Goal: Task Accomplishment & Management: Use online tool/utility

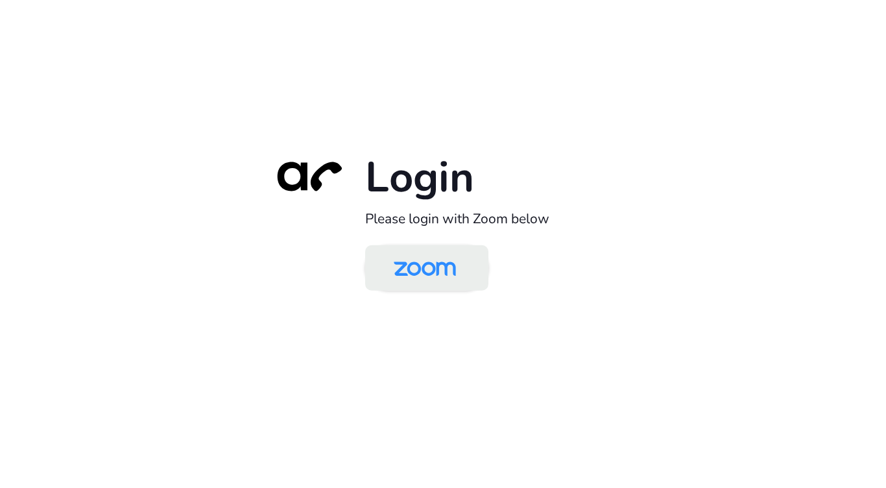
click at [439, 252] on img at bounding box center [425, 269] width 90 height 42
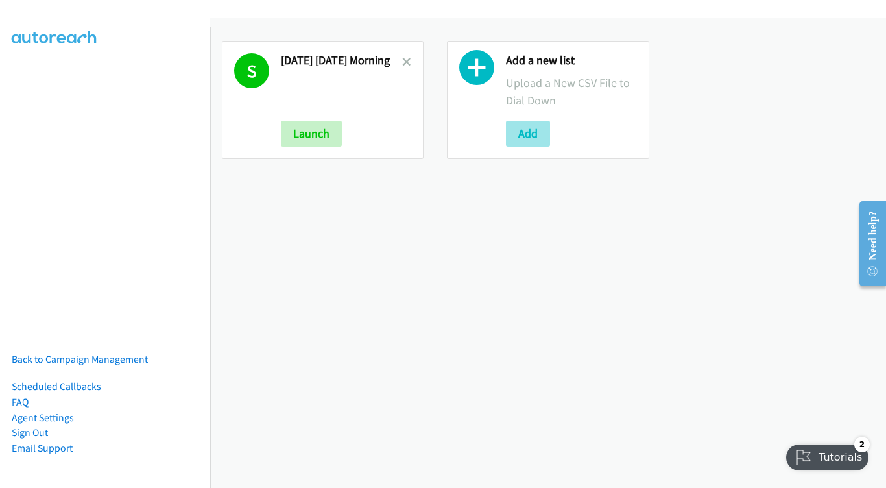
click at [522, 131] on button "Add" at bounding box center [528, 134] width 44 height 26
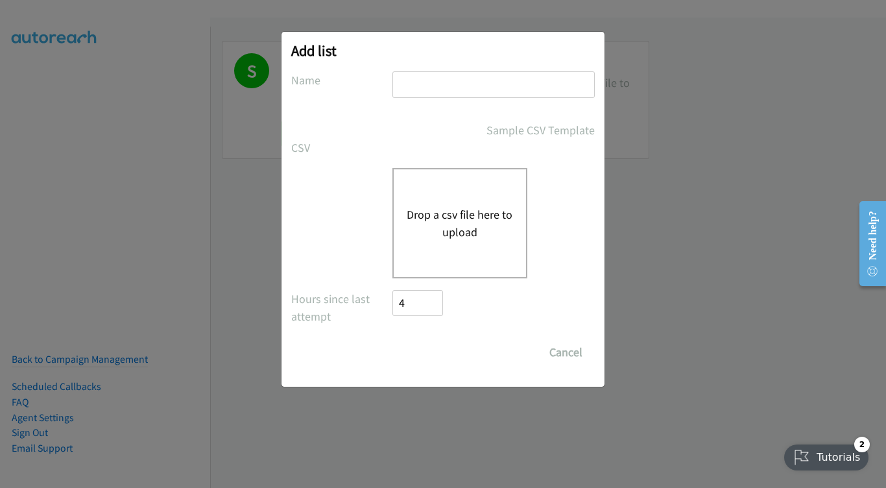
drag, startPoint x: 519, startPoint y: 89, endPoint x: 516, endPoint y: 81, distance: 8.4
click at [519, 88] on input "text" at bounding box center [493, 84] width 202 height 27
type input "Sep 9 - tuesday"
click at [435, 202] on div "Drop a csv file here to upload" at bounding box center [459, 223] width 135 height 110
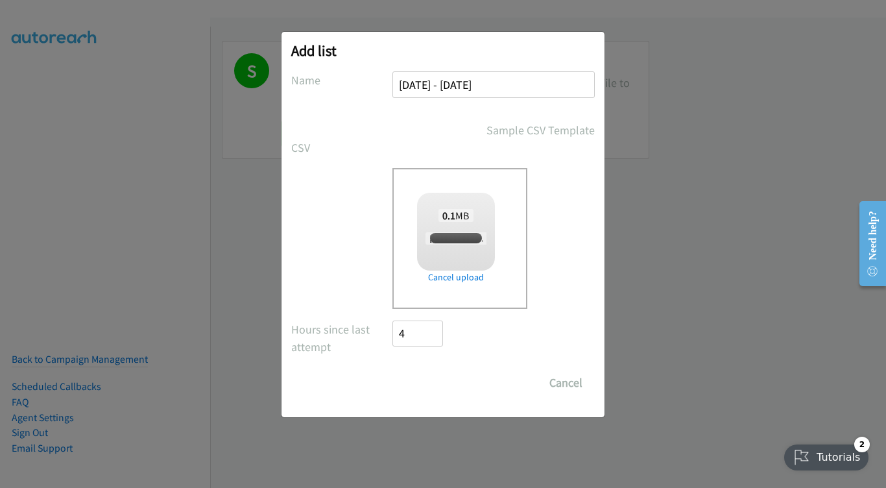
checkbox input "true"
click at [435, 384] on input "Save List" at bounding box center [426, 383] width 68 height 26
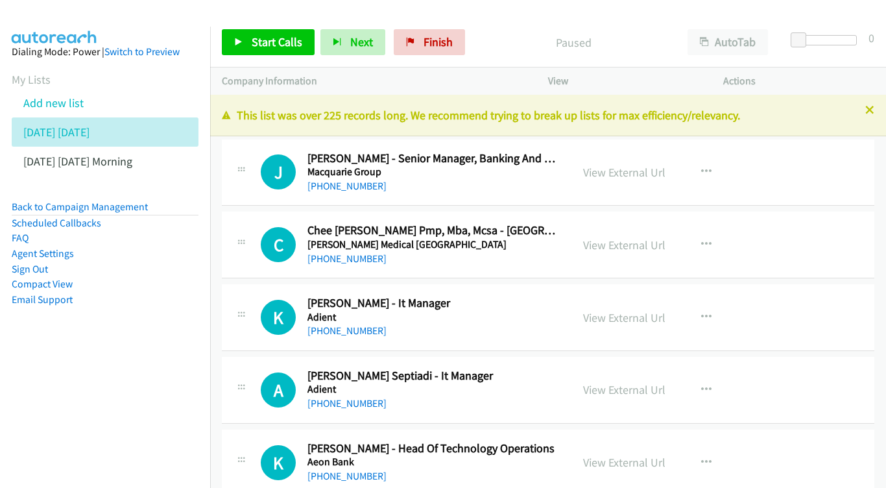
scroll to position [8, 0]
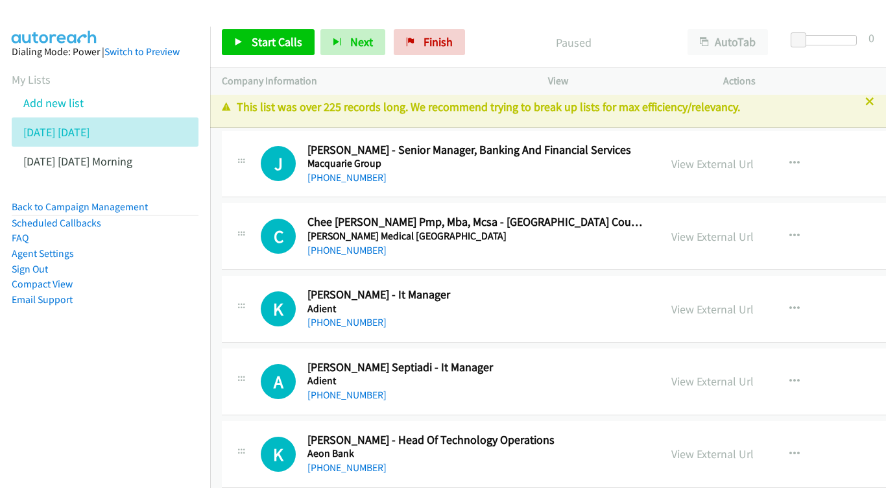
click at [611, 156] on h2 "Jack Wang - Senior Manager, Banking And Financial Services" at bounding box center [477, 150] width 341 height 15
click at [736, 158] on link "View External Url" at bounding box center [712, 163] width 82 height 15
click at [704, 230] on link "View External Url" at bounding box center [712, 236] width 82 height 15
click at [728, 306] on link "View External Url" at bounding box center [712, 309] width 82 height 15
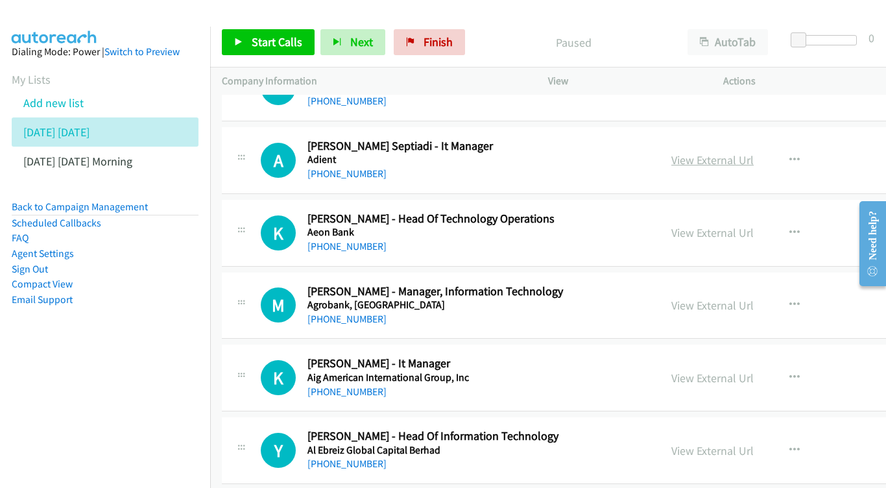
scroll to position [234, 0]
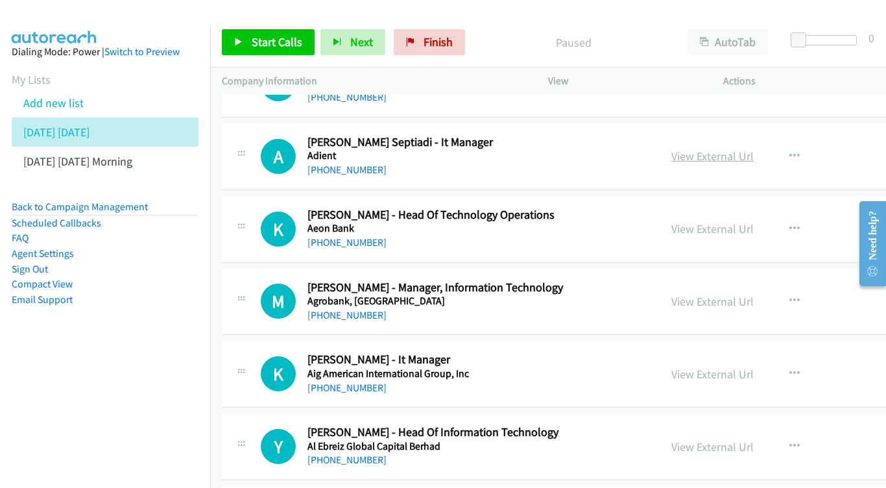
click at [729, 149] on link "View External Url" at bounding box center [712, 156] width 82 height 15
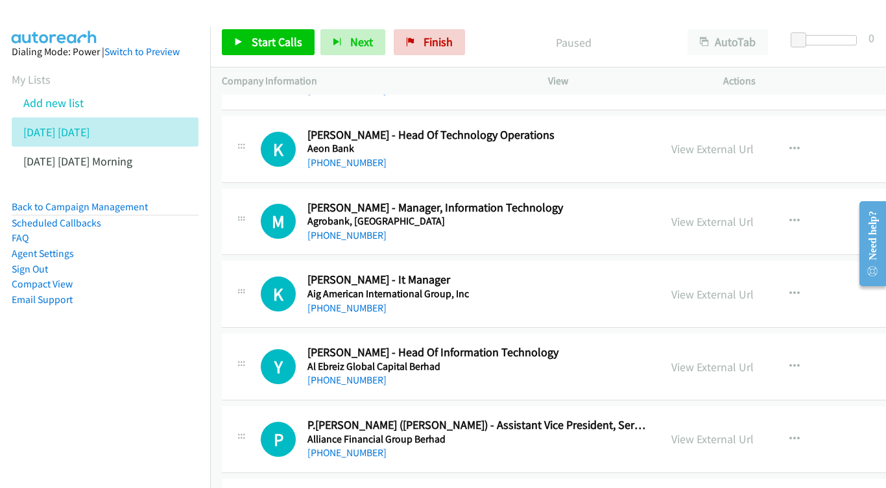
scroll to position [315, 0]
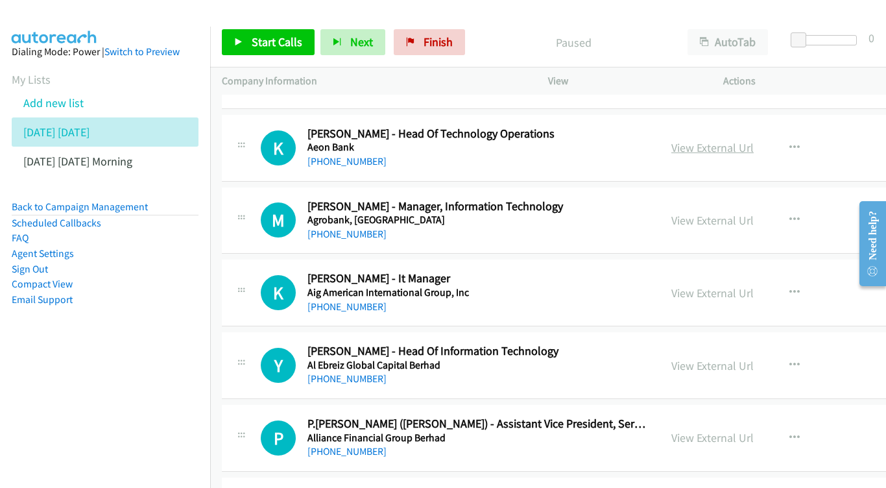
click at [725, 140] on link "View External Url" at bounding box center [712, 147] width 82 height 15
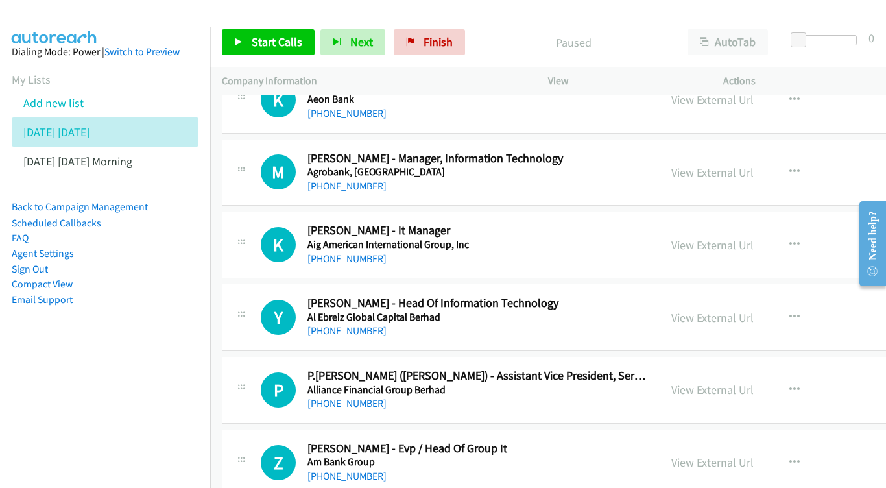
scroll to position [365, 0]
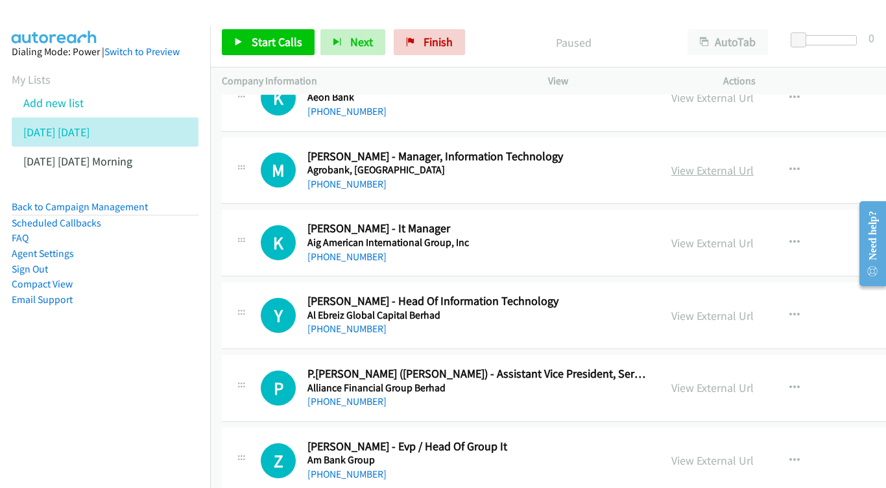
click at [751, 167] on link "View External Url" at bounding box center [712, 170] width 82 height 15
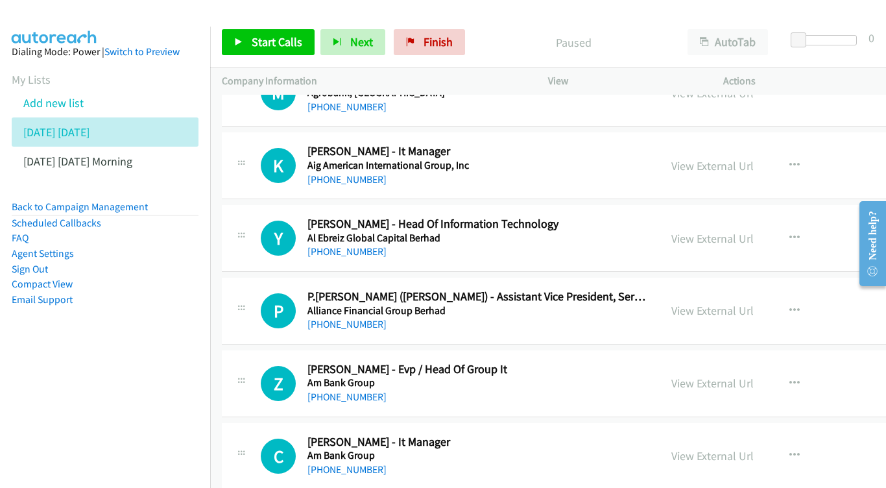
scroll to position [442, 0]
click at [696, 158] on link "View External Url" at bounding box center [712, 165] width 82 height 15
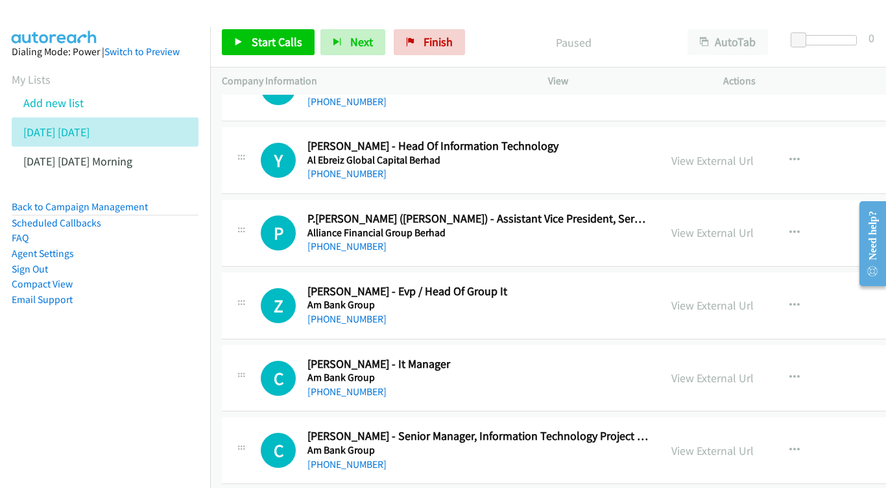
scroll to position [522, 0]
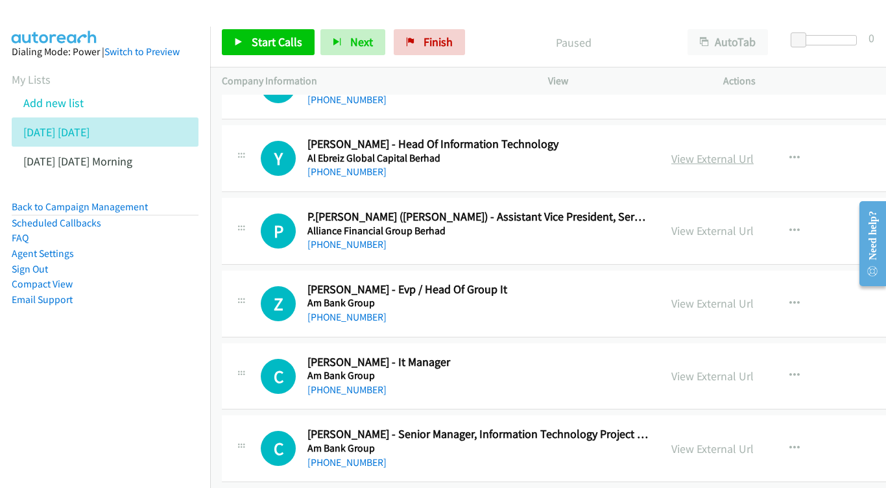
click at [695, 152] on link "View External Url" at bounding box center [712, 158] width 82 height 15
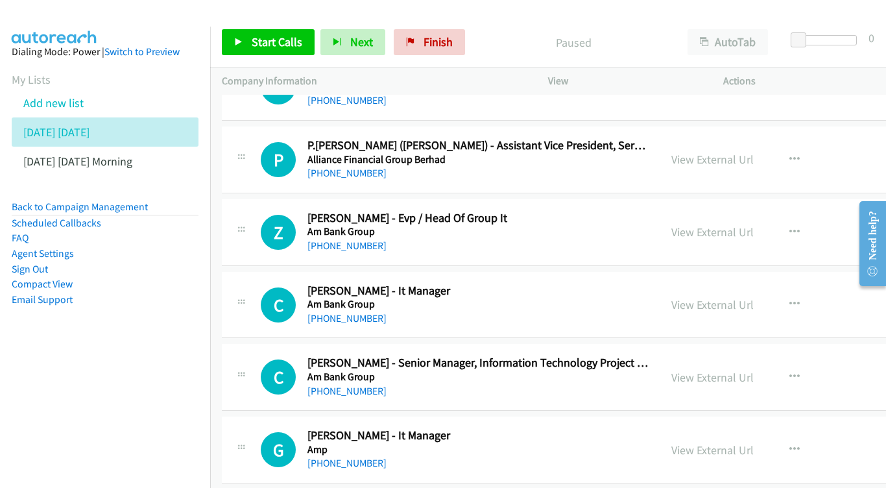
scroll to position [596, 0]
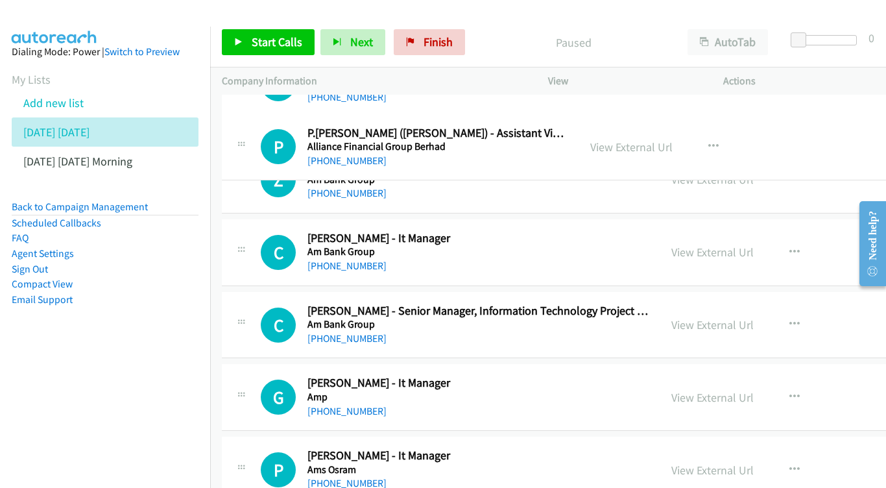
drag, startPoint x: 733, startPoint y: 142, endPoint x: 208, endPoint y: 52, distance: 532.5
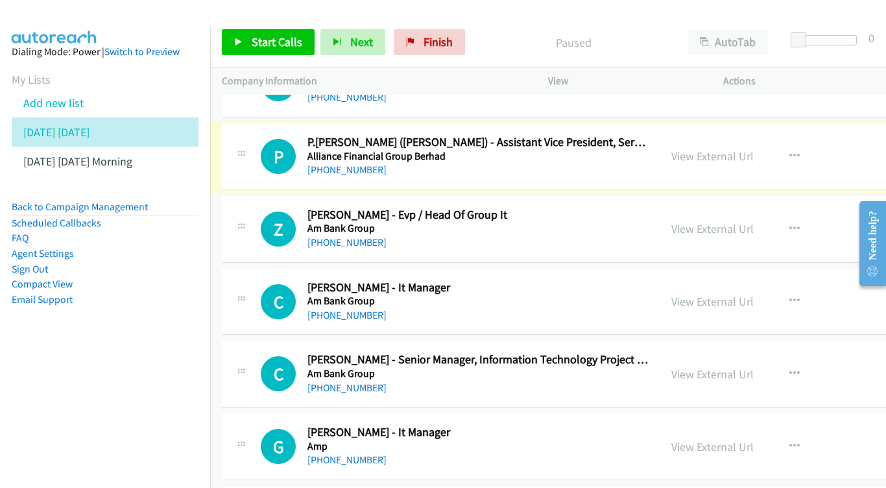
click at [747, 137] on div "View External Url View External Url Schedule/Manage Callback Start Calls Here R…" at bounding box center [775, 156] width 231 height 43
click at [736, 149] on link "View External Url" at bounding box center [712, 156] width 82 height 15
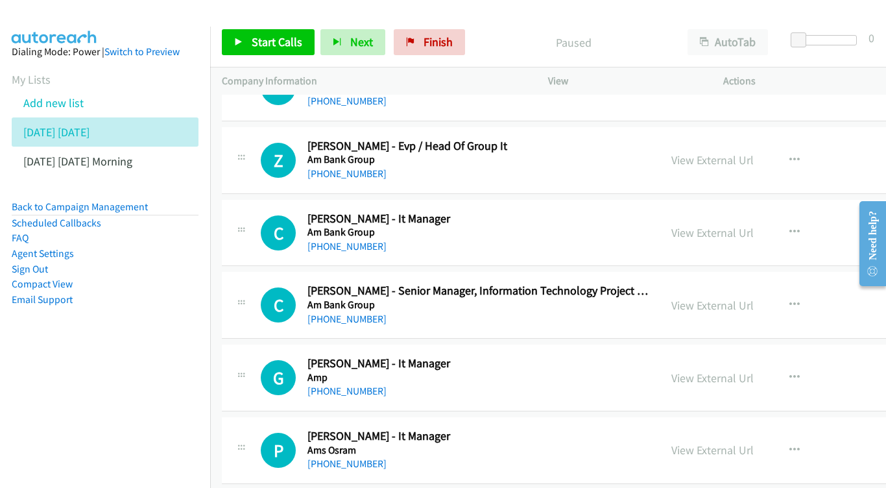
scroll to position [667, 0]
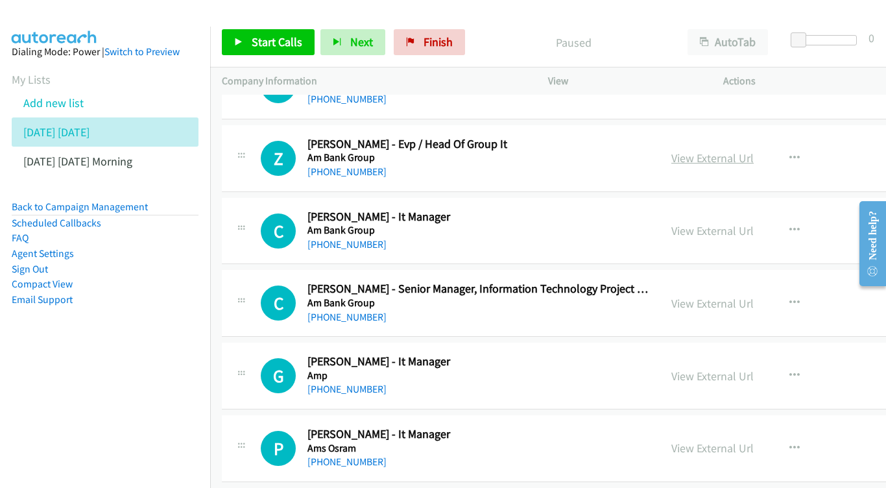
click at [727, 150] on link "View External Url" at bounding box center [712, 157] width 82 height 15
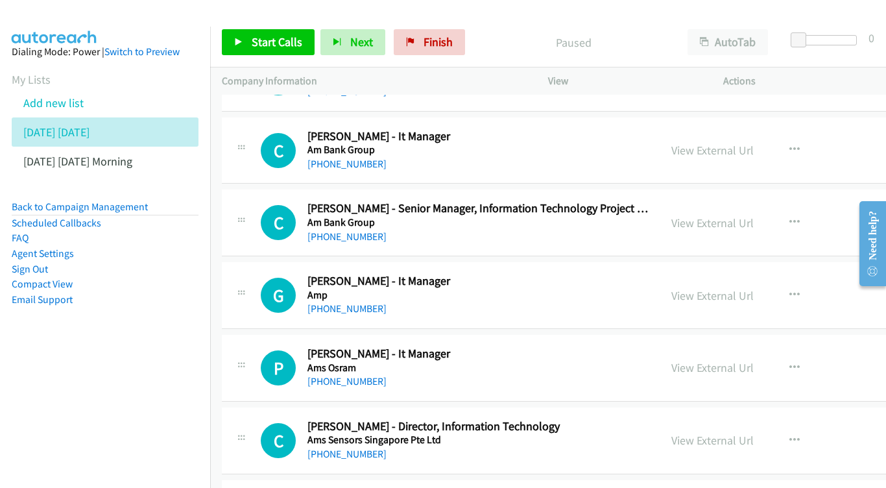
scroll to position [750, 0]
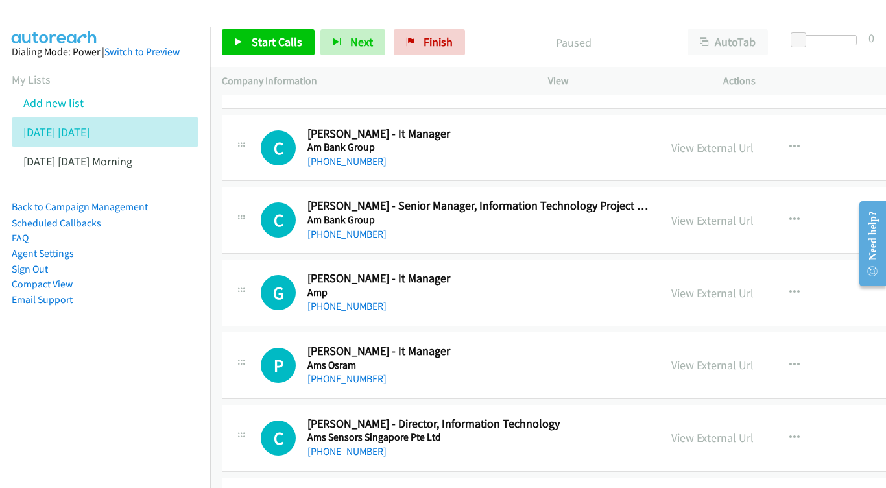
click at [725, 139] on div "View External Url" at bounding box center [712, 148] width 82 height 18
click at [707, 140] on link "View External Url" at bounding box center [712, 147] width 82 height 15
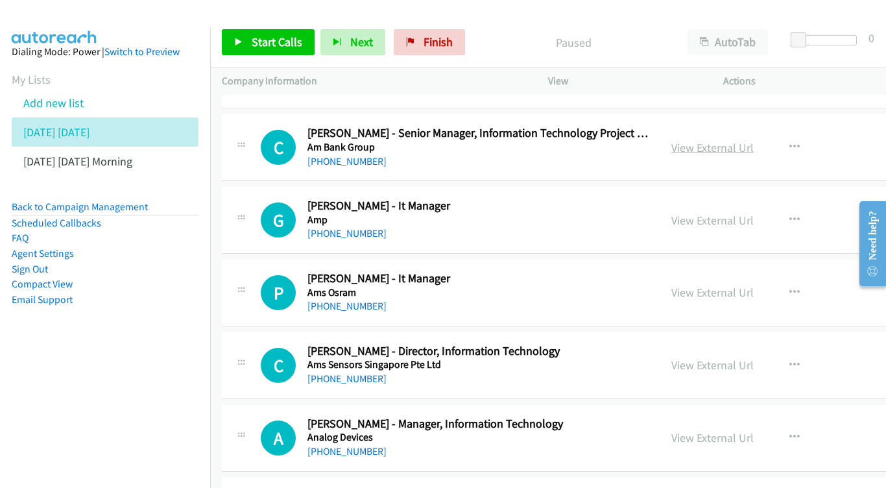
scroll to position [822, 0]
click at [746, 141] on link "View External Url" at bounding box center [712, 148] width 82 height 15
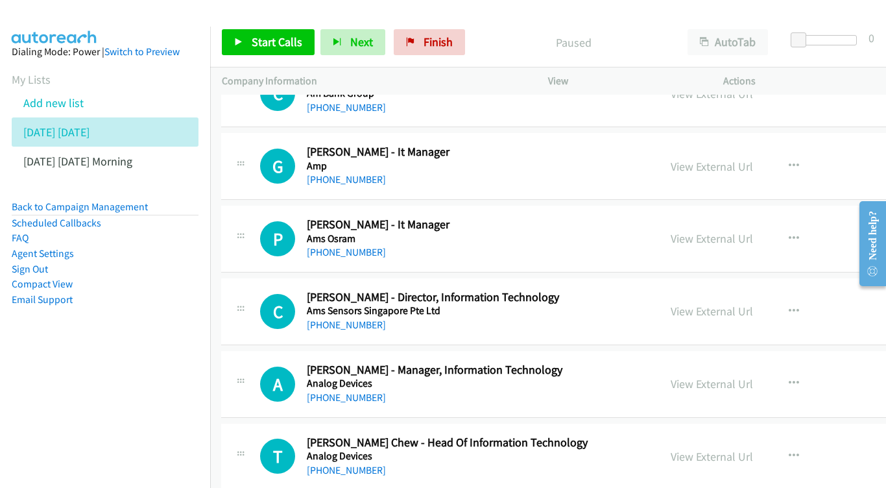
scroll to position [882, 1]
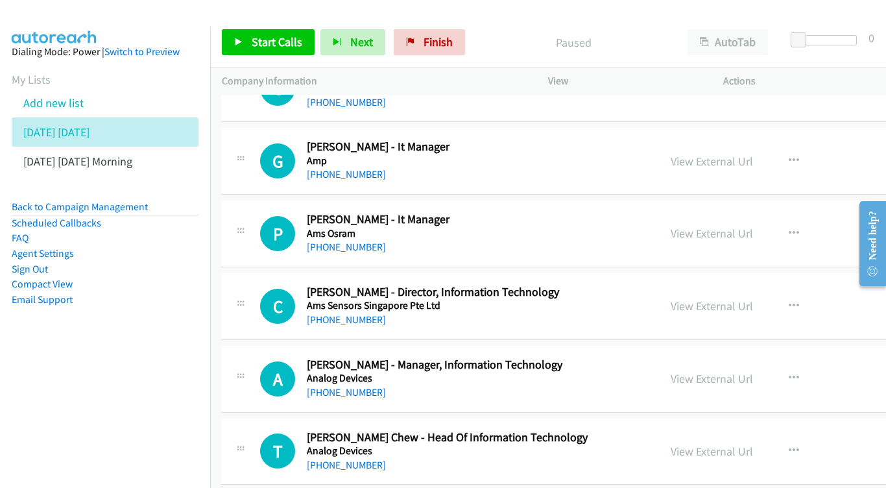
click at [741, 162] on div "View External Url View External Url Schedule/Manage Callback Start Calls Here R…" at bounding box center [774, 160] width 231 height 43
click at [742, 139] on div "View External Url View External Url Schedule/Manage Callback Start Calls Here R…" at bounding box center [774, 160] width 231 height 43
click at [706, 154] on link "View External Url" at bounding box center [712, 161] width 82 height 15
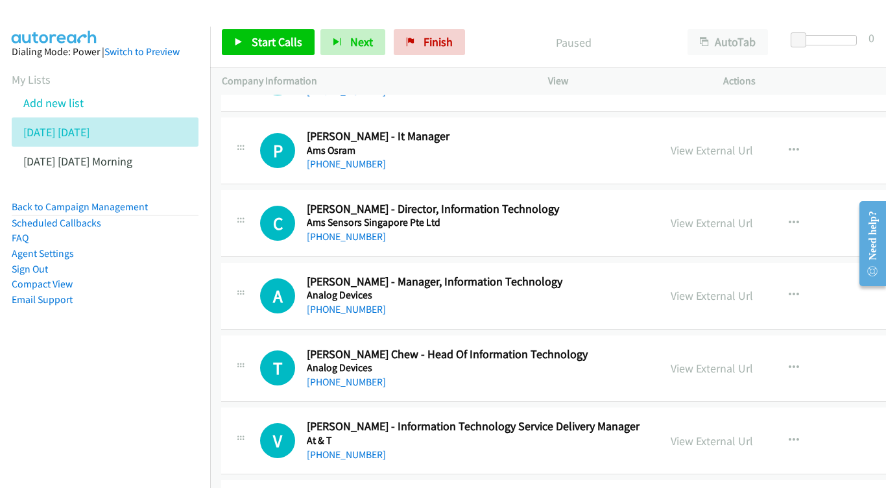
scroll to position [967, 1]
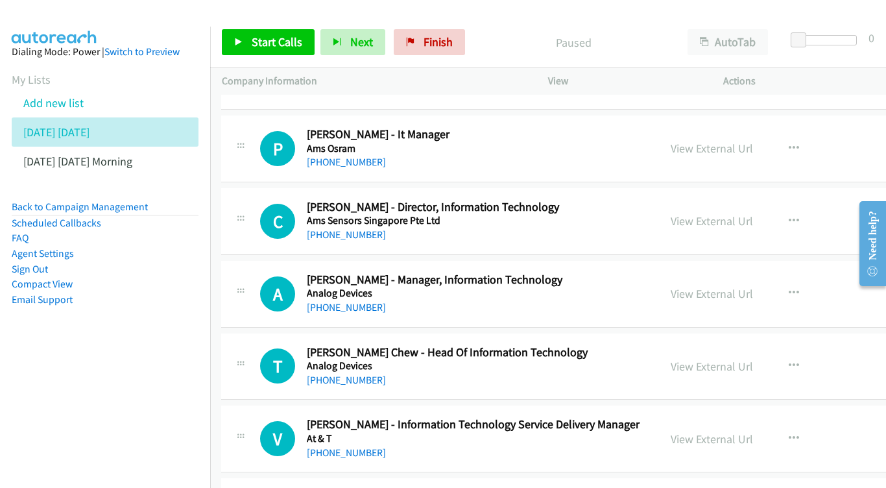
click at [749, 140] on div "View External Url" at bounding box center [712, 148] width 82 height 18
click at [745, 141] on link "View External Url" at bounding box center [712, 148] width 82 height 15
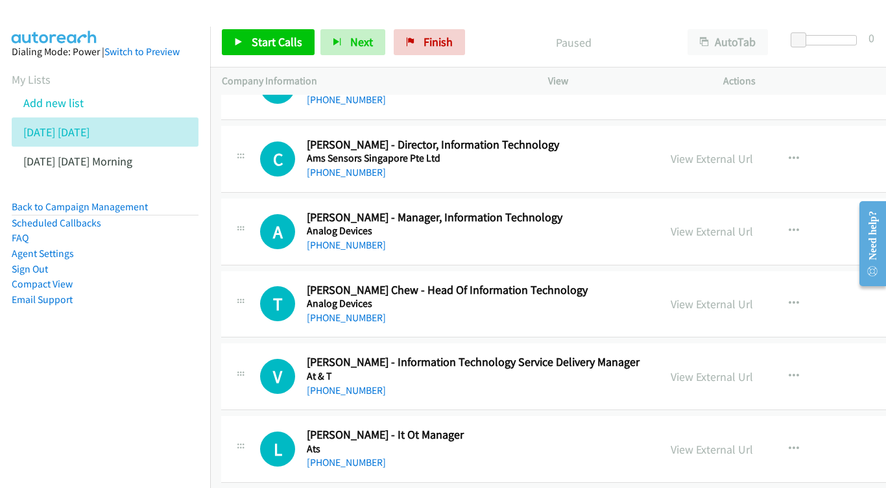
scroll to position [1035, 1]
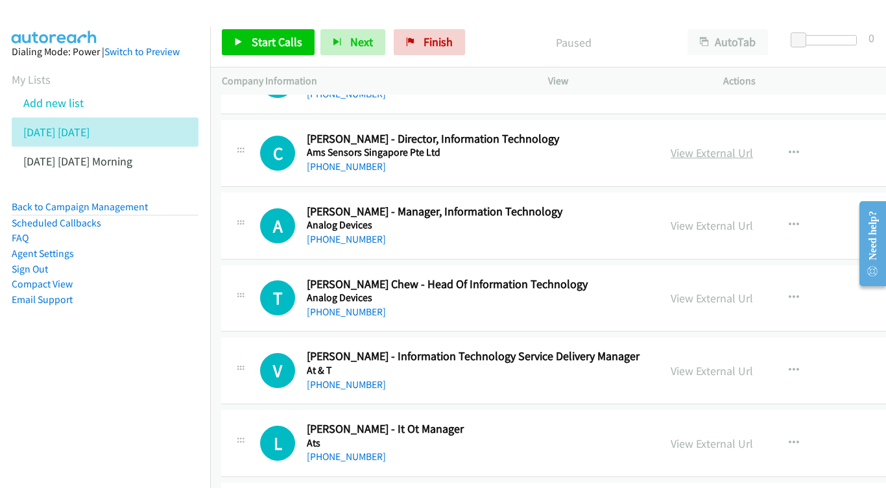
click at [730, 145] on link "View External Url" at bounding box center [712, 152] width 82 height 15
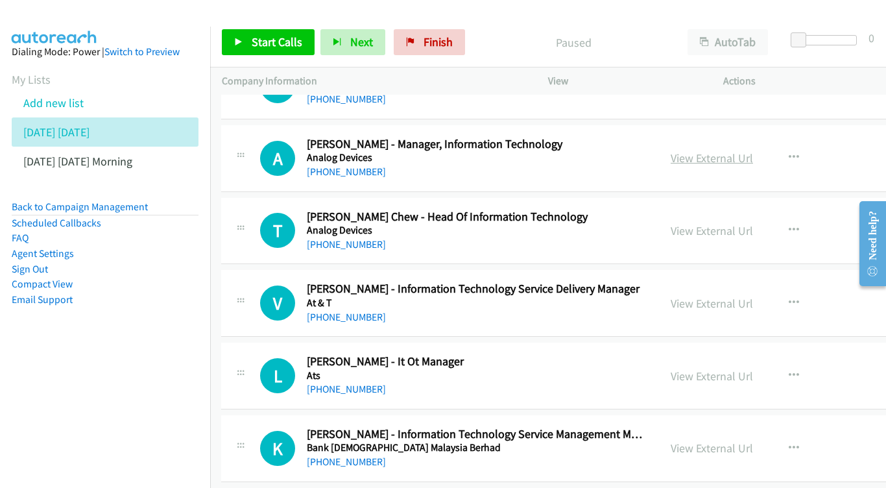
scroll to position [1102, 1]
click at [733, 150] on link "View External Url" at bounding box center [712, 157] width 82 height 15
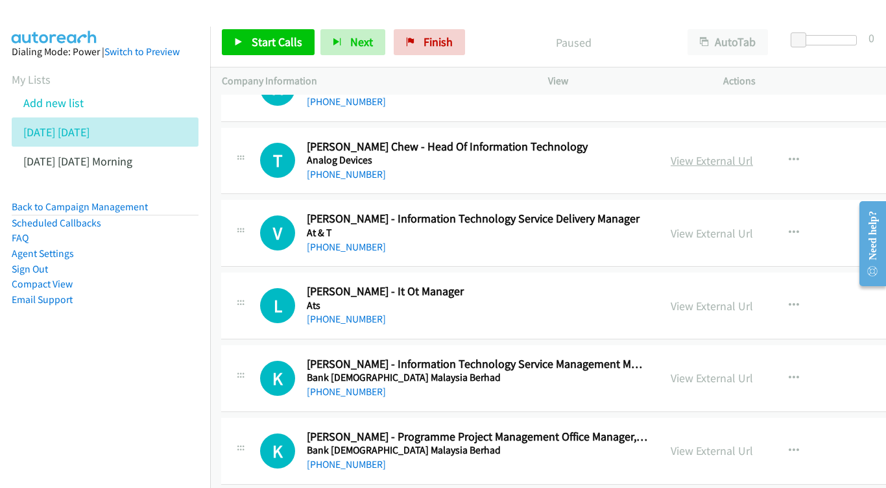
scroll to position [1173, 0]
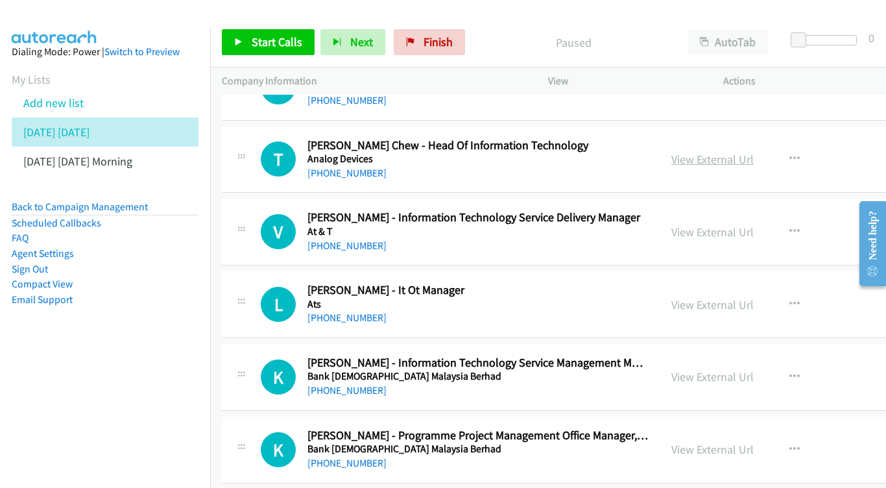
click at [720, 152] on link "View External Url" at bounding box center [712, 159] width 82 height 15
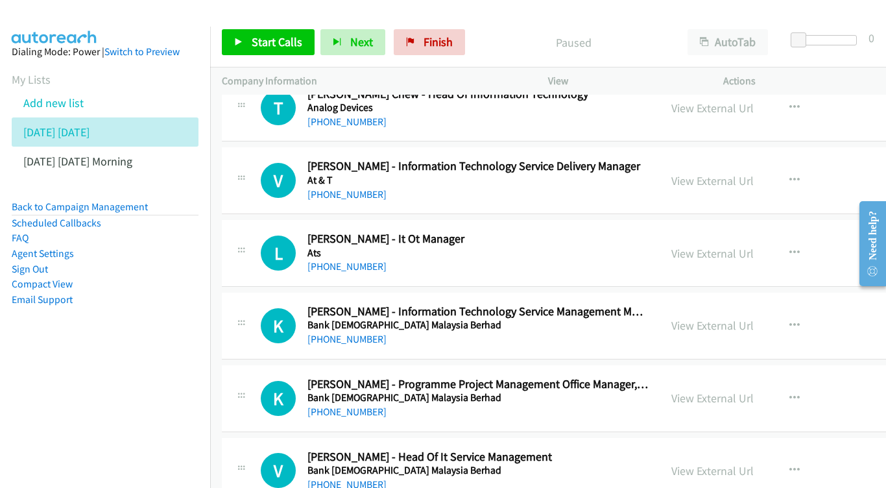
click at [733, 159] on div "View External Url View External Url Schedule/Manage Callback Start Calls Here R…" at bounding box center [775, 180] width 231 height 43
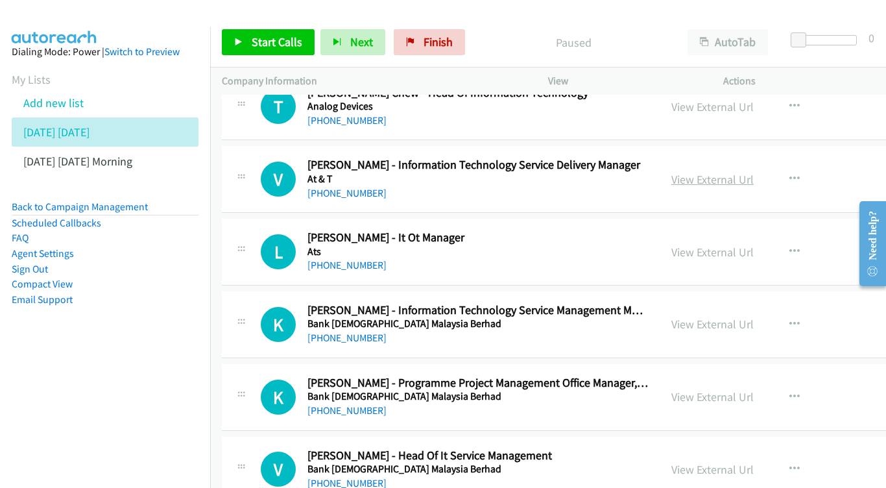
click at [732, 172] on link "View External Url" at bounding box center [712, 179] width 82 height 15
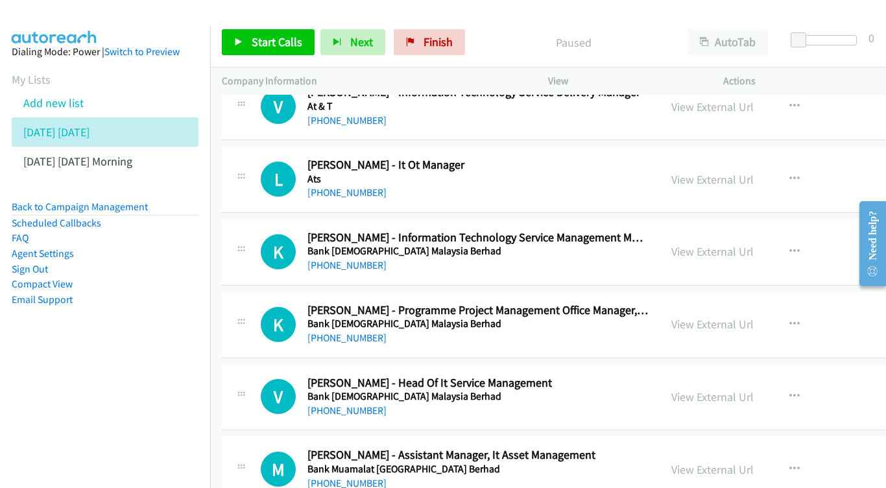
scroll to position [1299, 0]
click at [743, 172] on link "View External Url" at bounding box center [712, 179] width 82 height 15
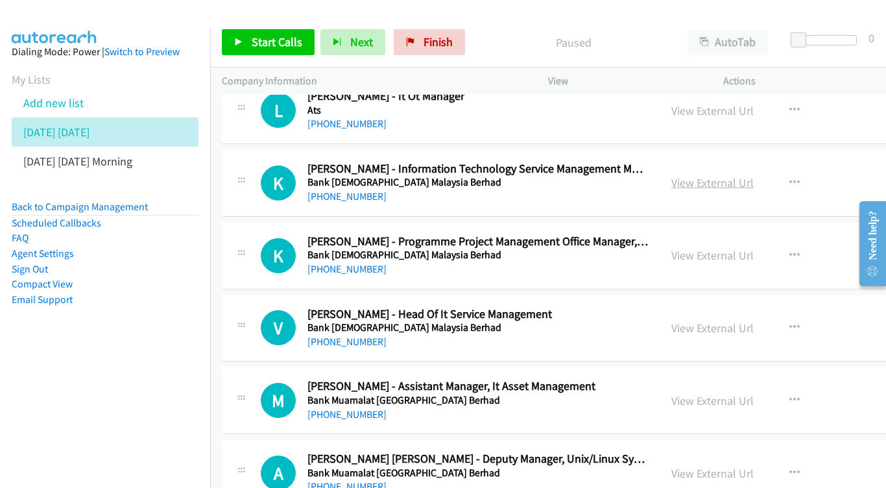
scroll to position [1369, 0]
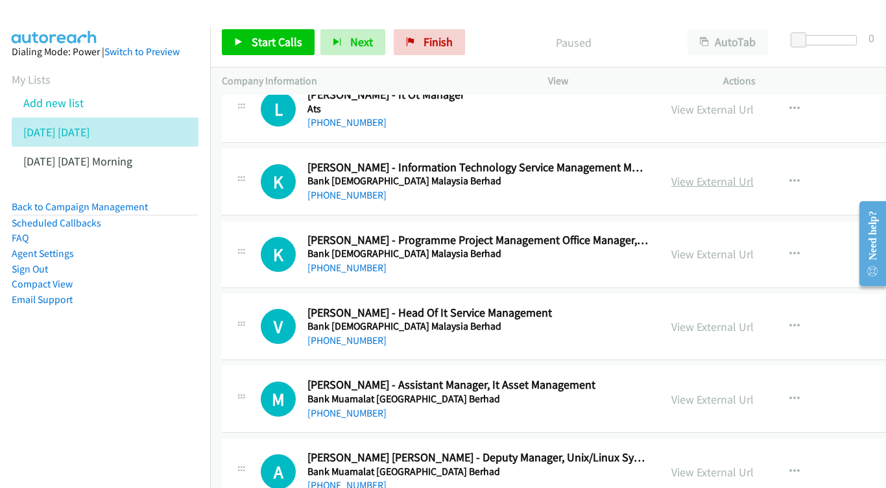
click at [748, 174] on link "View External Url" at bounding box center [712, 181] width 82 height 15
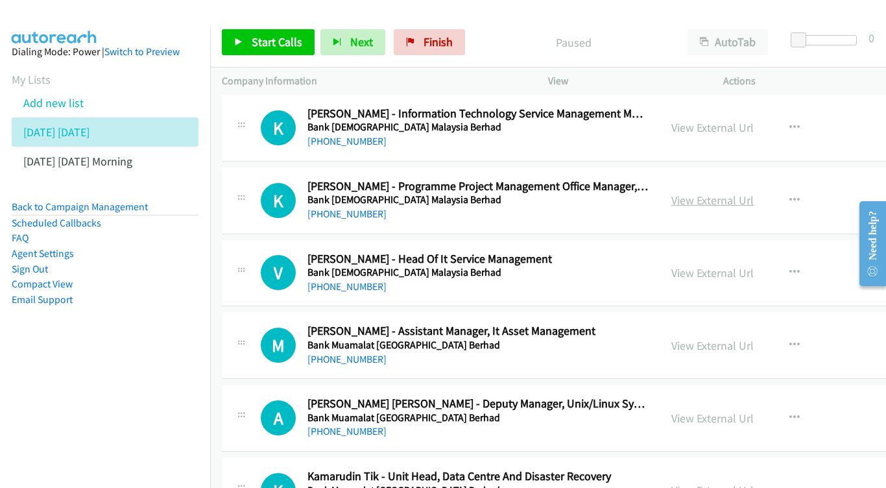
scroll to position [1426, 0]
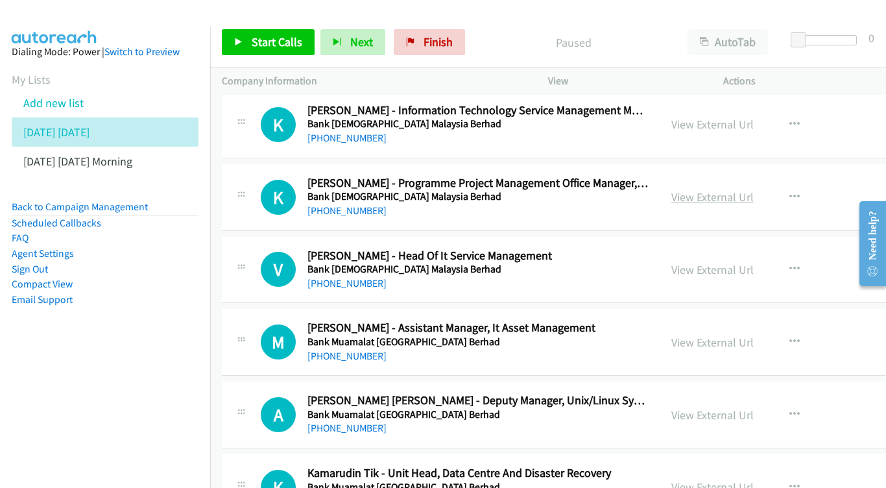
click at [716, 189] on link "View External Url" at bounding box center [712, 196] width 82 height 15
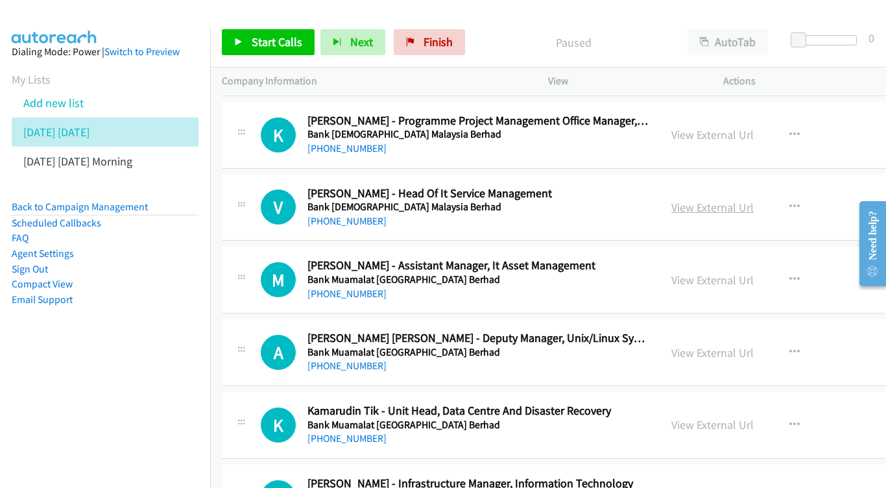
scroll to position [1496, 0]
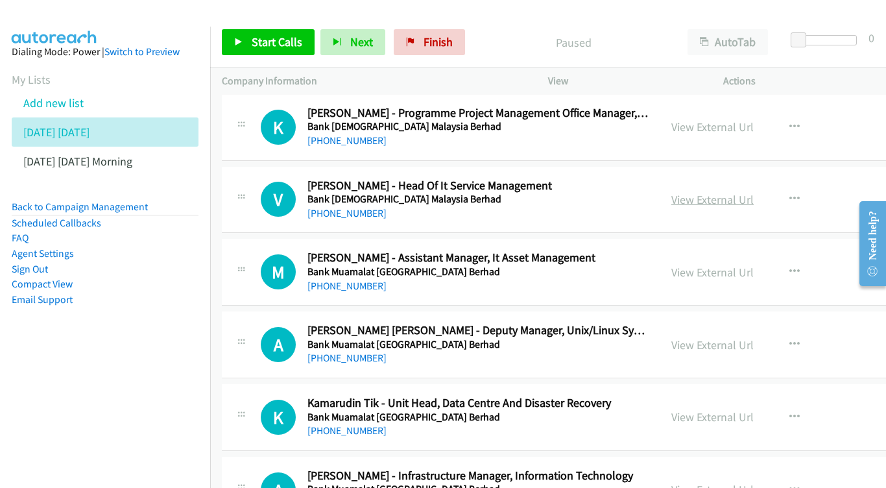
click at [726, 192] on link "View External Url" at bounding box center [712, 199] width 82 height 15
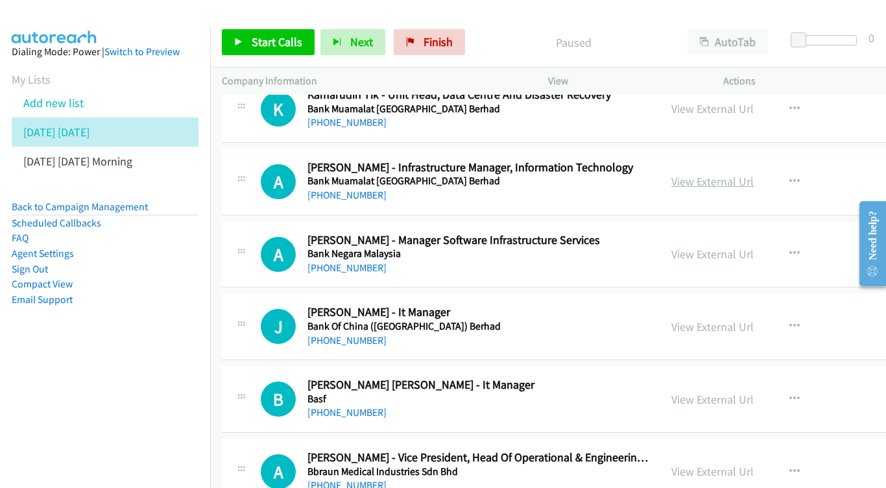
scroll to position [1807, 0]
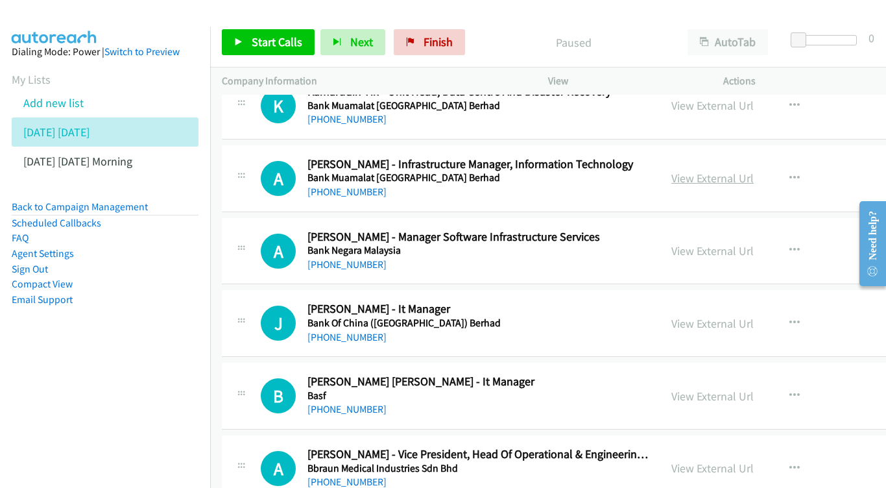
click at [716, 171] on link "View External Url" at bounding box center [712, 178] width 82 height 15
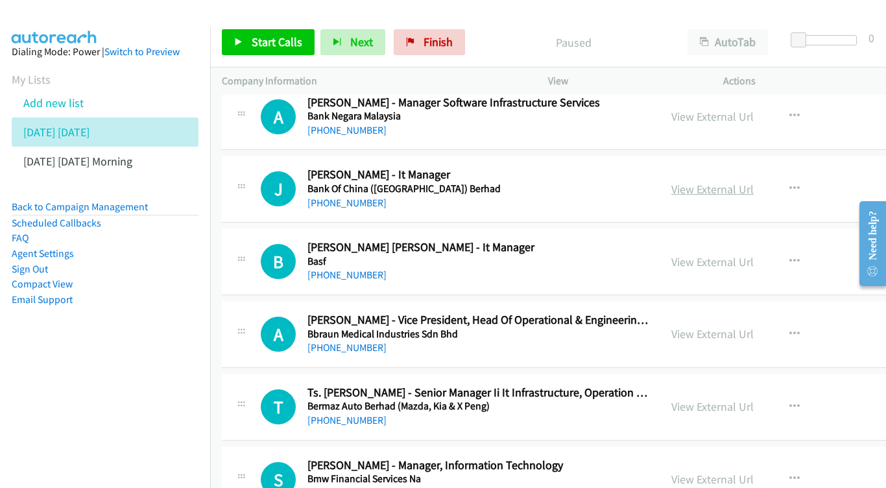
scroll to position [1943, 0]
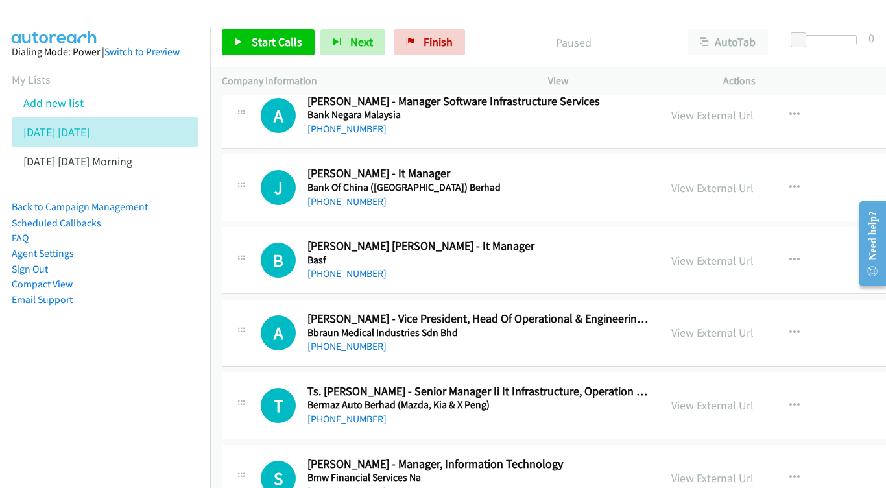
click at [710, 180] on link "View External Url" at bounding box center [712, 187] width 82 height 15
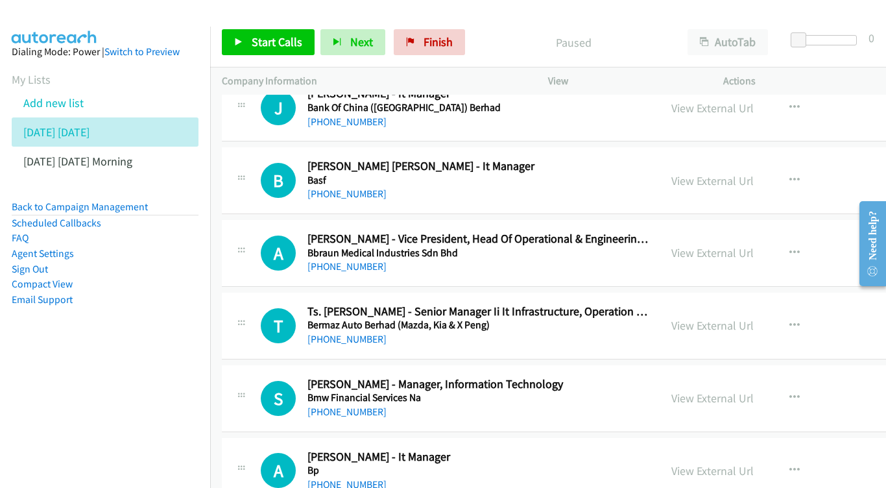
scroll to position [2023, 0]
click at [732, 158] on div "View External Url View External Url Schedule/Manage Callback Start Calls Here R…" at bounding box center [775, 179] width 231 height 43
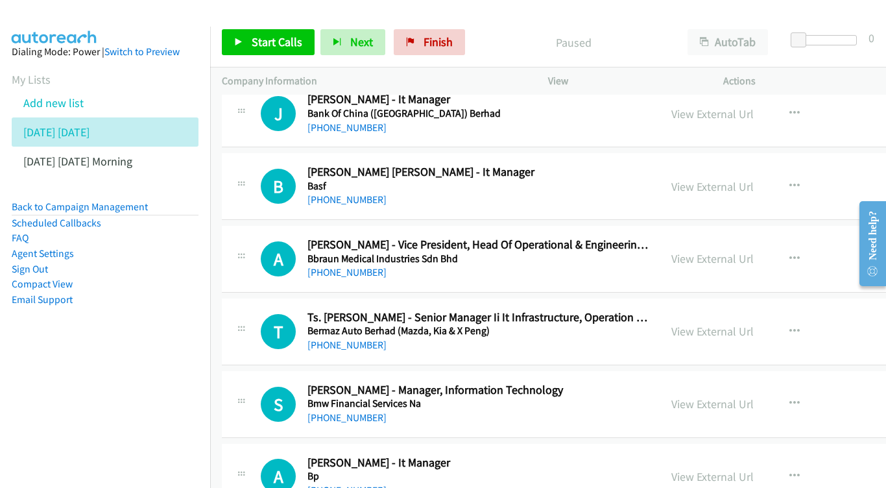
scroll to position [2029, 0]
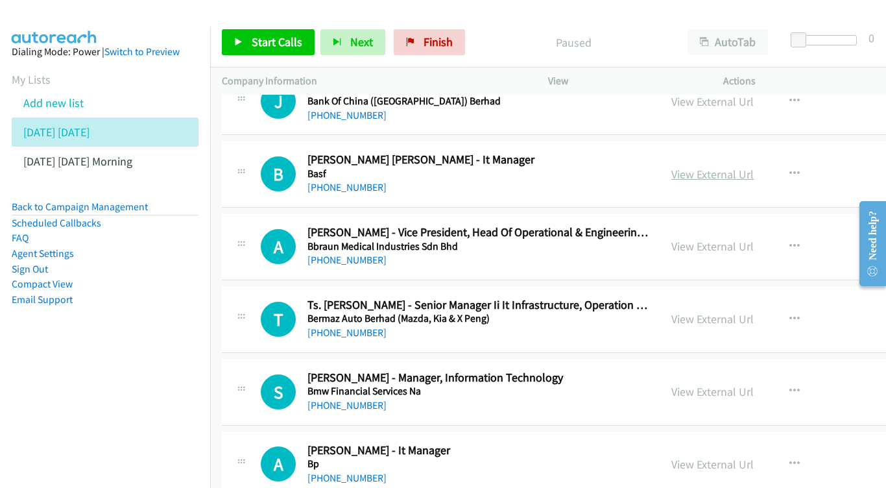
click at [734, 167] on link "View External Url" at bounding box center [712, 174] width 82 height 15
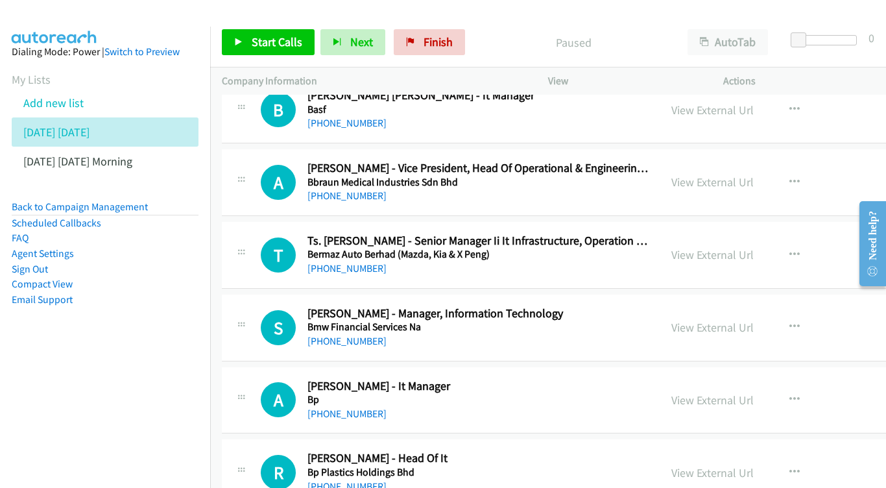
scroll to position [2095, 0]
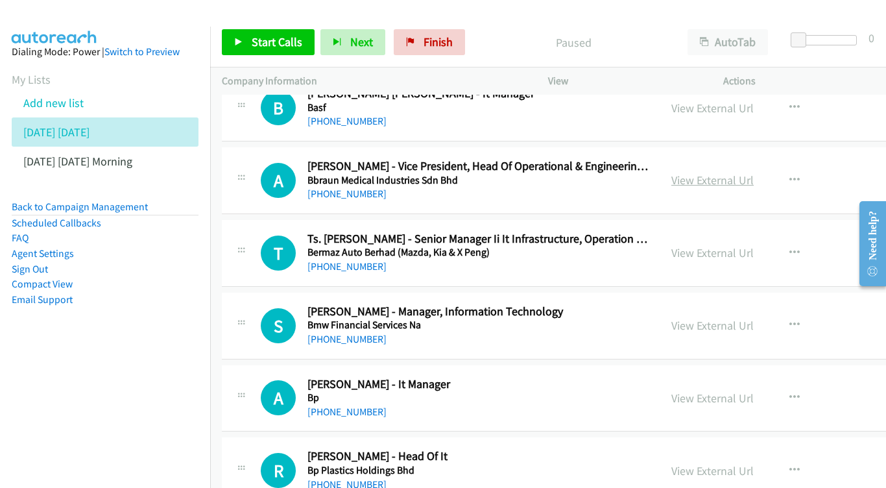
click at [730, 173] on link "View External Url" at bounding box center [712, 180] width 82 height 15
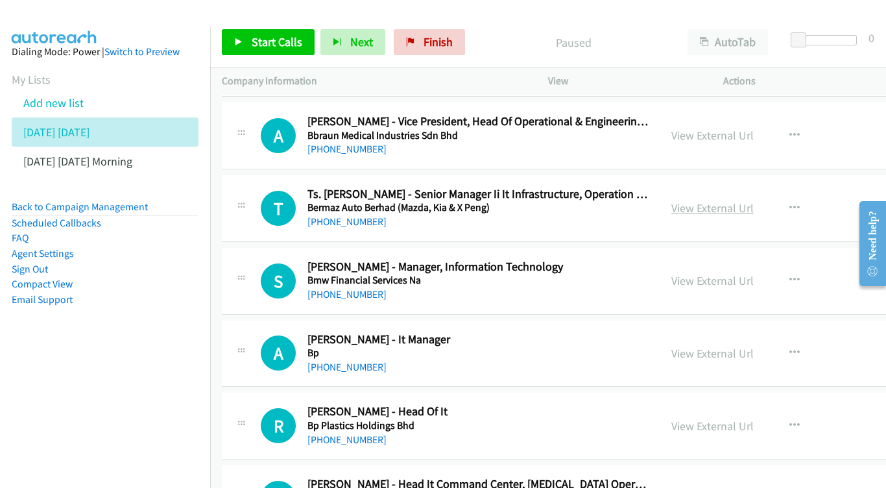
scroll to position [2161, 0]
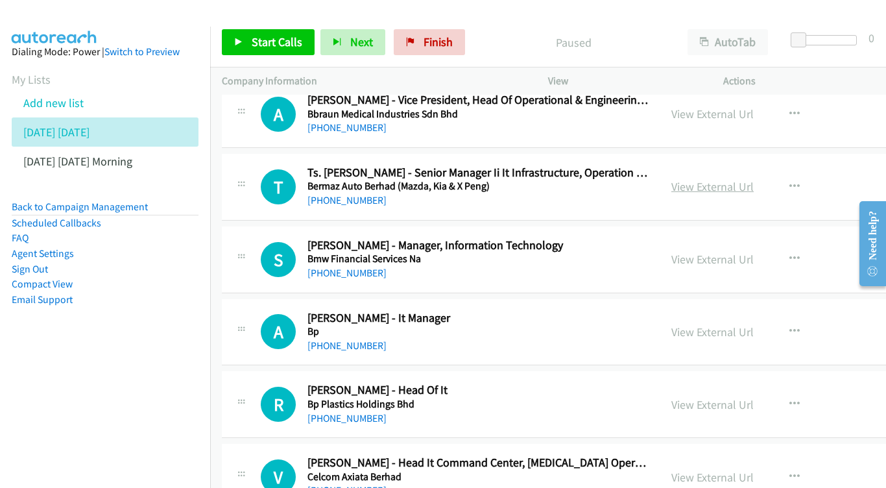
click at [716, 179] on link "View External Url" at bounding box center [712, 186] width 82 height 15
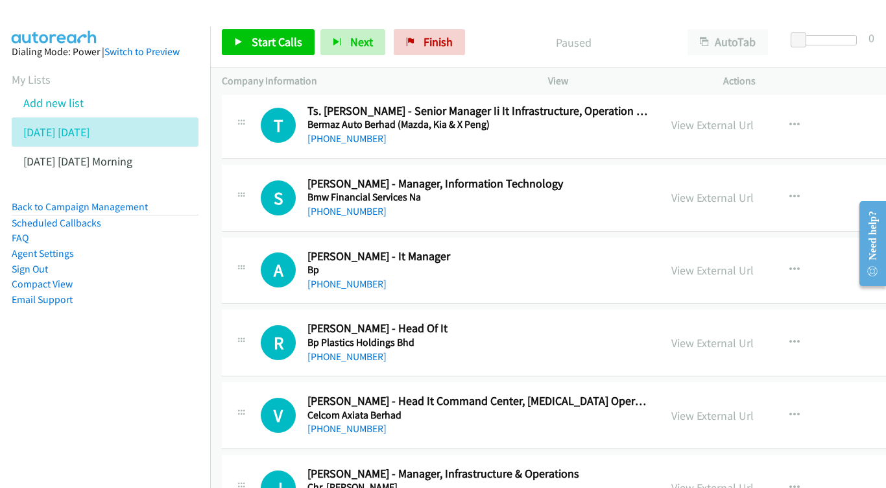
scroll to position [2230, 0]
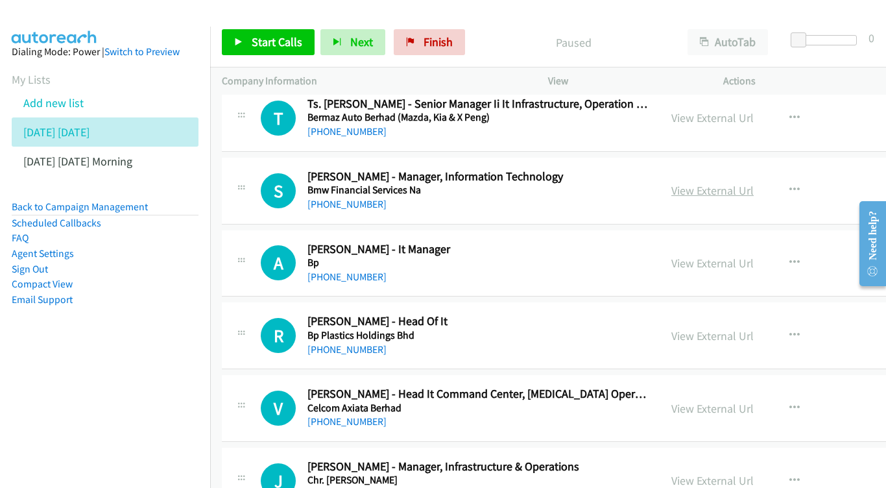
click at [734, 183] on link "View External Url" at bounding box center [712, 190] width 82 height 15
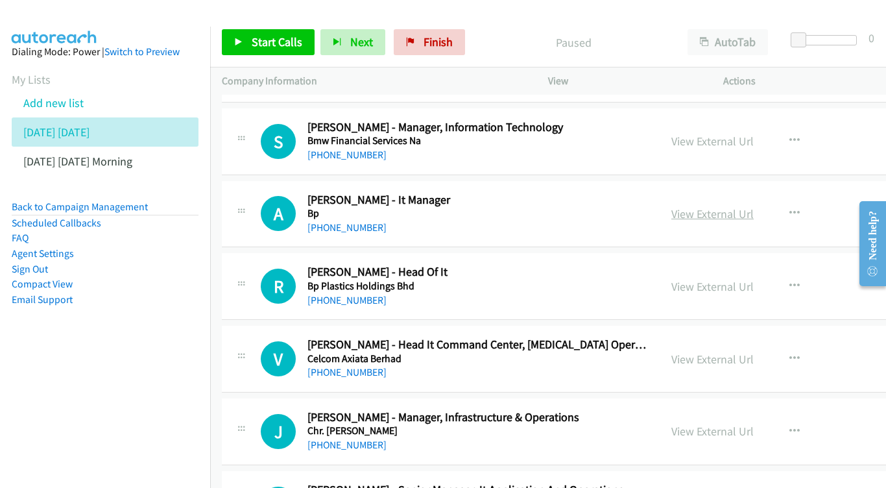
scroll to position [2297, 0]
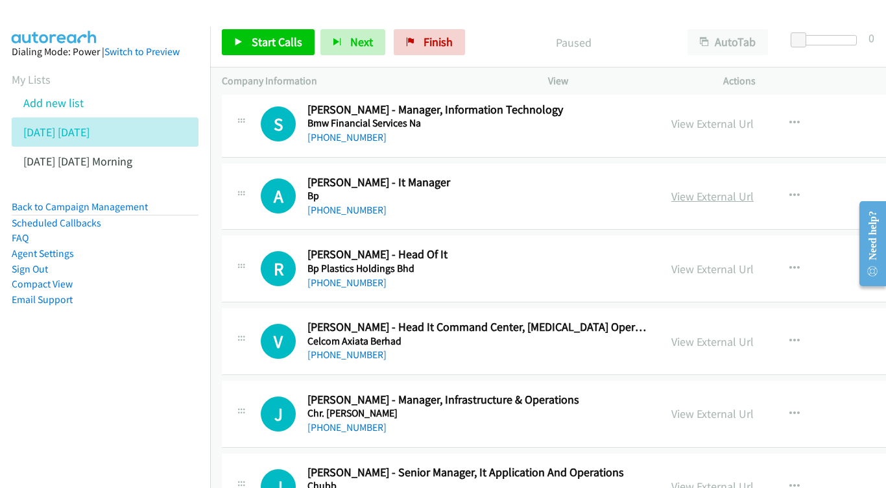
click at [712, 189] on link "View External Url" at bounding box center [712, 196] width 82 height 15
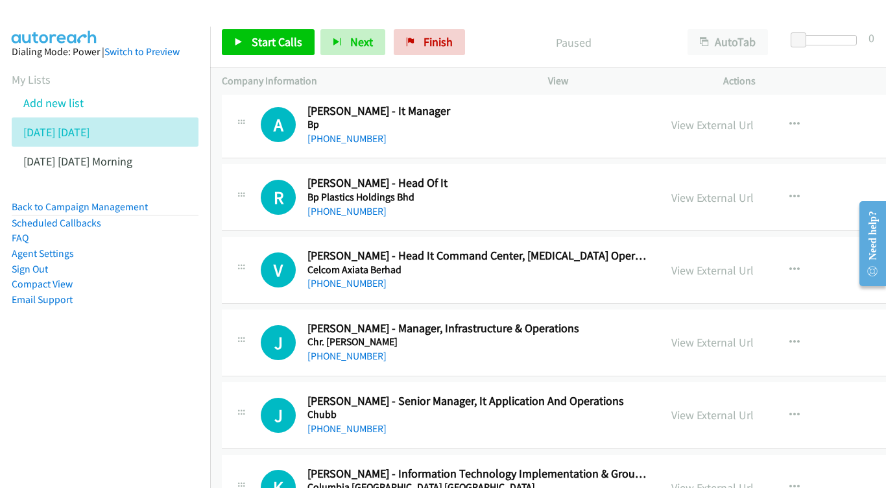
scroll to position [2370, 0]
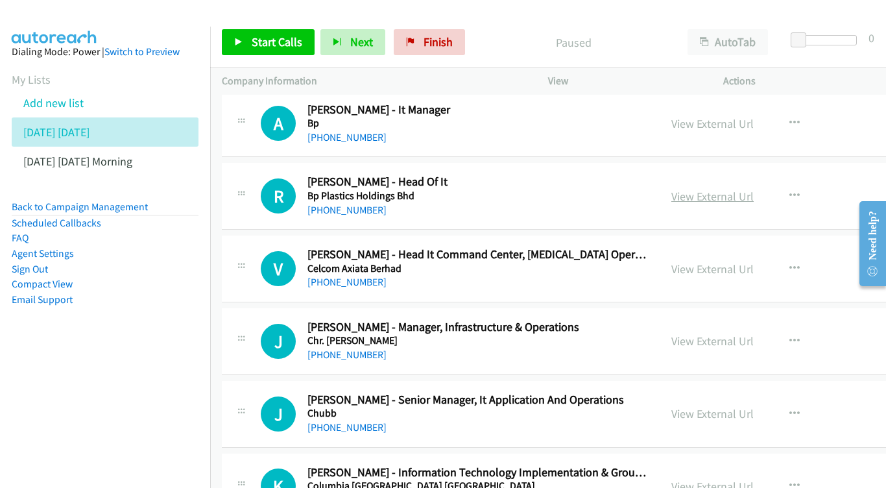
click at [729, 189] on link "View External Url" at bounding box center [712, 196] width 82 height 15
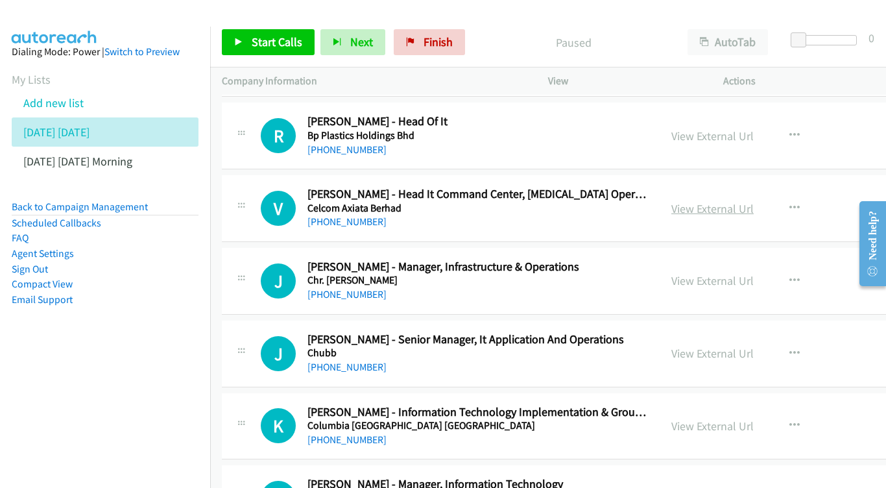
scroll to position [2431, 0]
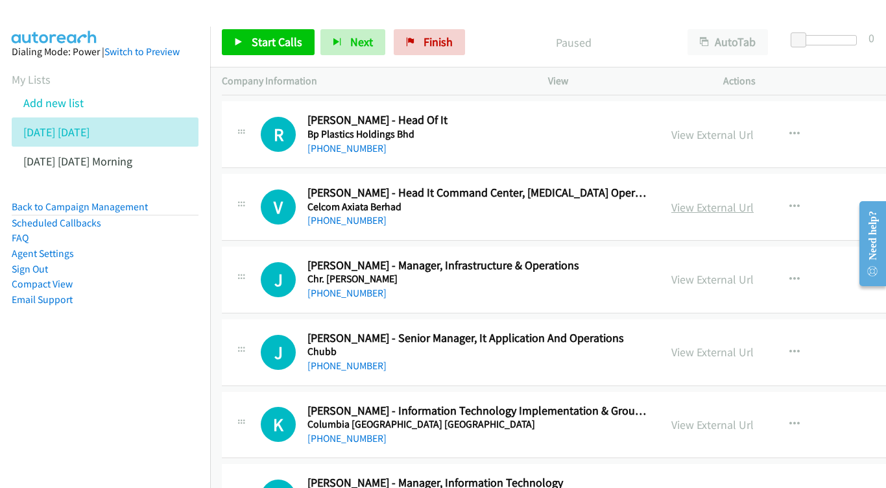
click at [731, 200] on link "View External Url" at bounding box center [712, 207] width 82 height 15
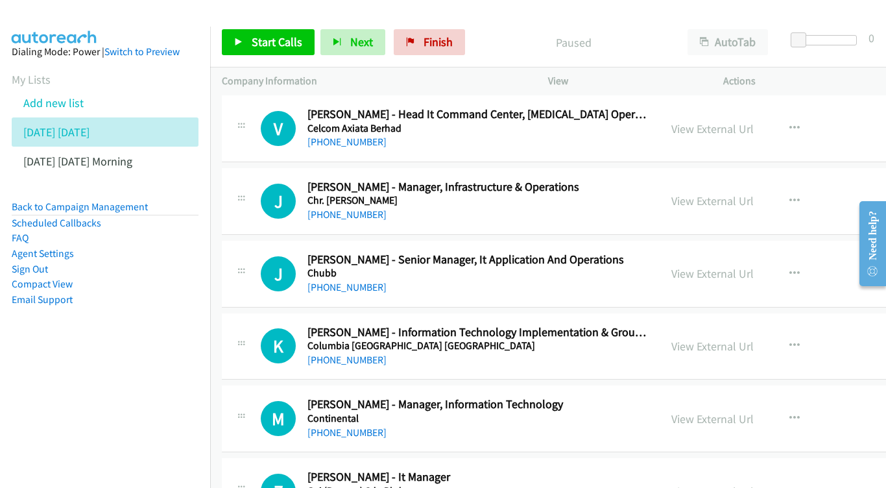
scroll to position [2514, 0]
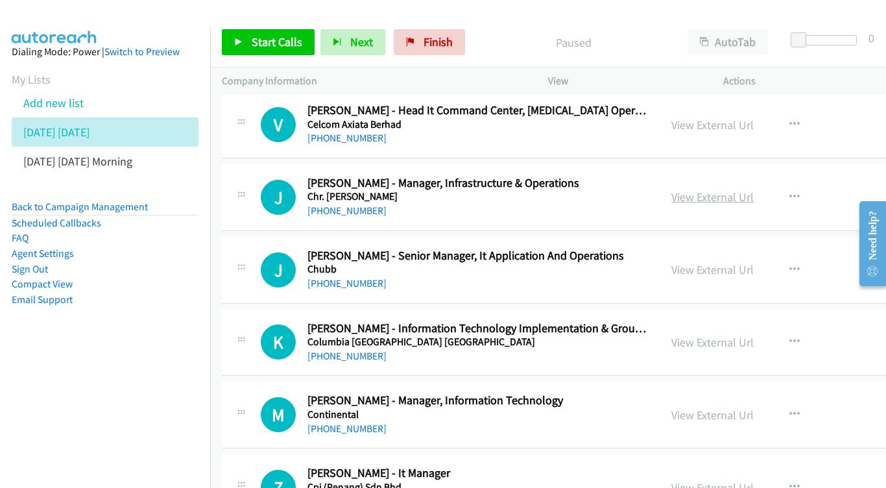
click at [744, 189] on link "View External Url" at bounding box center [712, 196] width 82 height 15
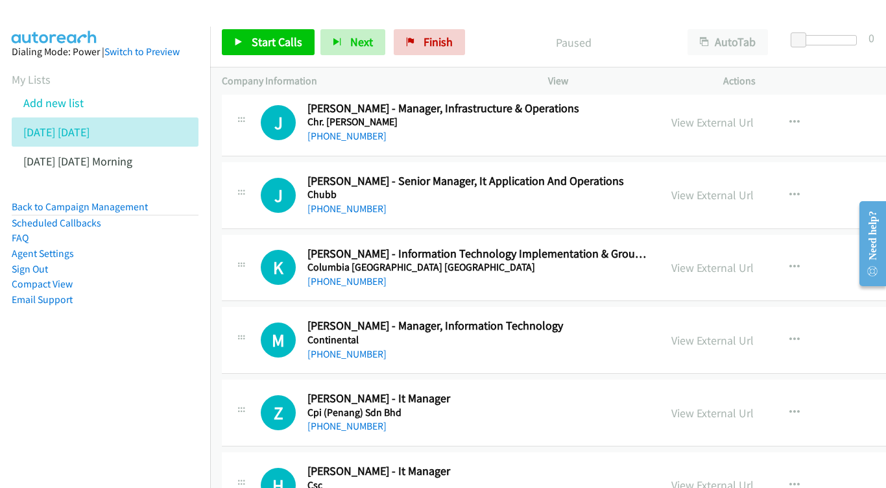
scroll to position [2590, 0]
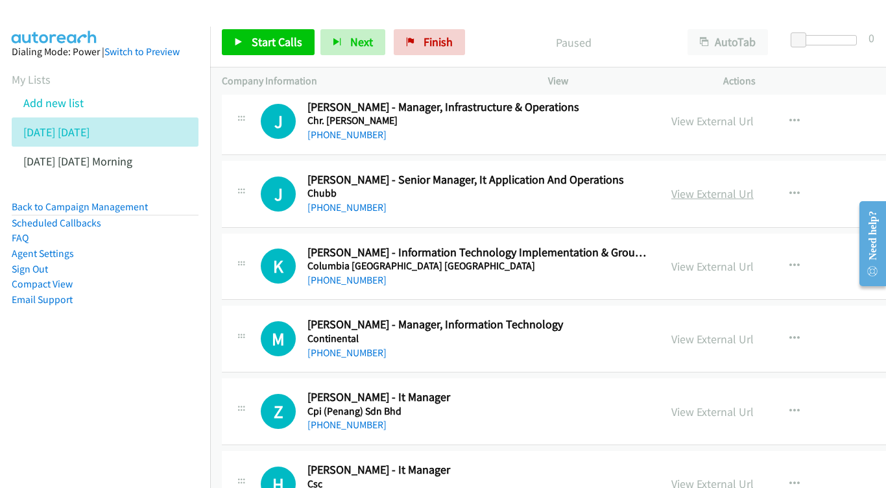
click at [745, 186] on link "View External Url" at bounding box center [712, 193] width 82 height 15
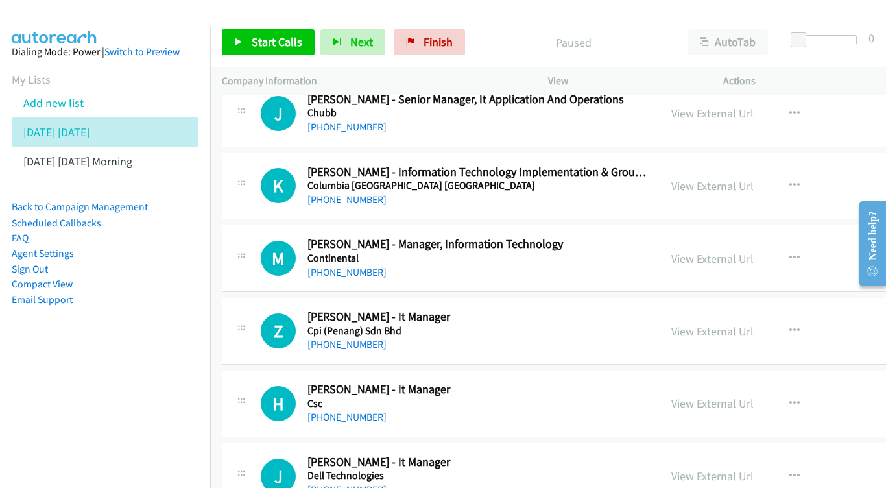
click at [723, 165] on div "View External Url View External Url Schedule/Manage Callback Start Calls Here R…" at bounding box center [775, 186] width 231 height 43
click at [721, 178] on link "View External Url" at bounding box center [712, 185] width 82 height 15
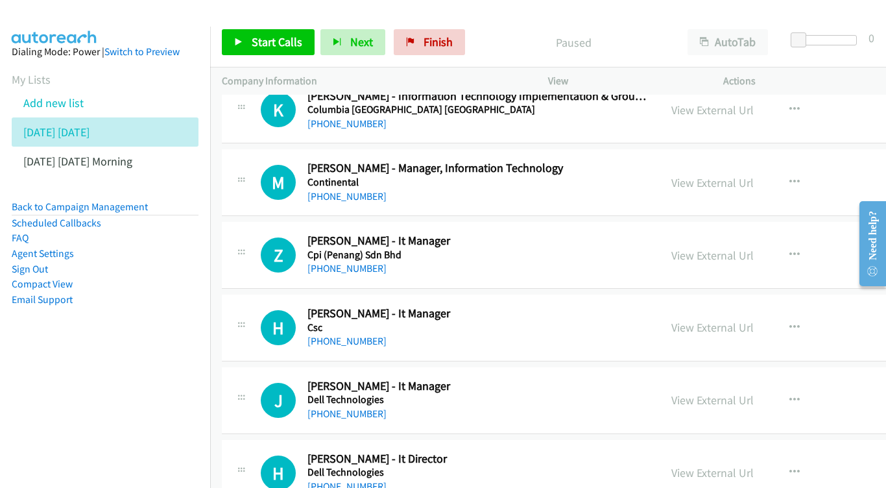
scroll to position [2748, 0]
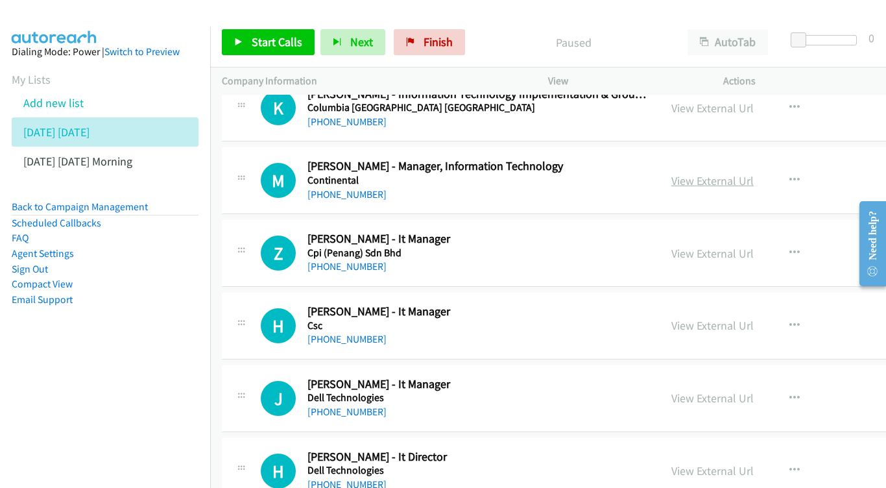
click at [719, 173] on link "View External Url" at bounding box center [712, 180] width 82 height 15
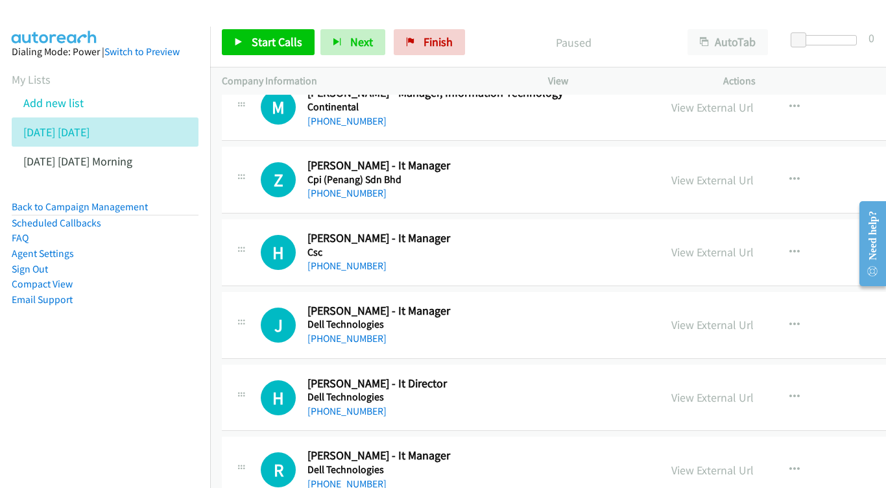
scroll to position [2822, 0]
click at [720, 158] on div "View External Url View External Url Schedule/Manage Callback Start Calls Here R…" at bounding box center [775, 179] width 231 height 43
click at [717, 172] on link "View External Url" at bounding box center [712, 179] width 82 height 15
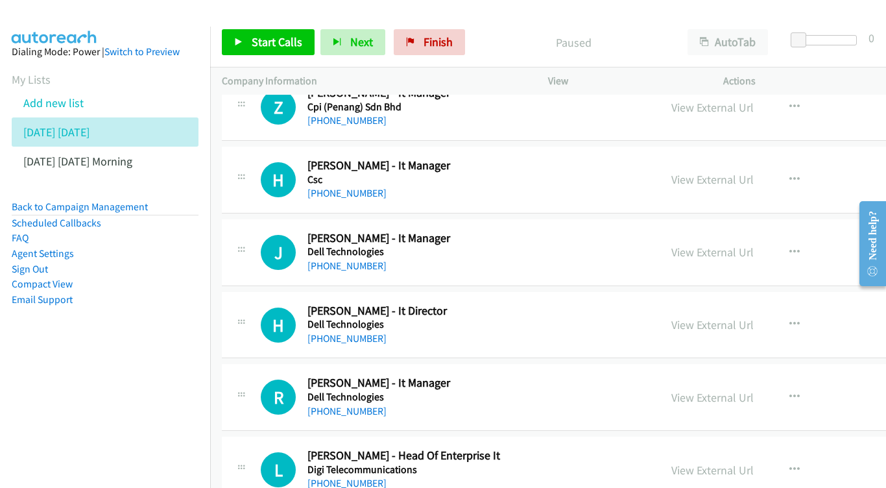
scroll to position [2894, 0]
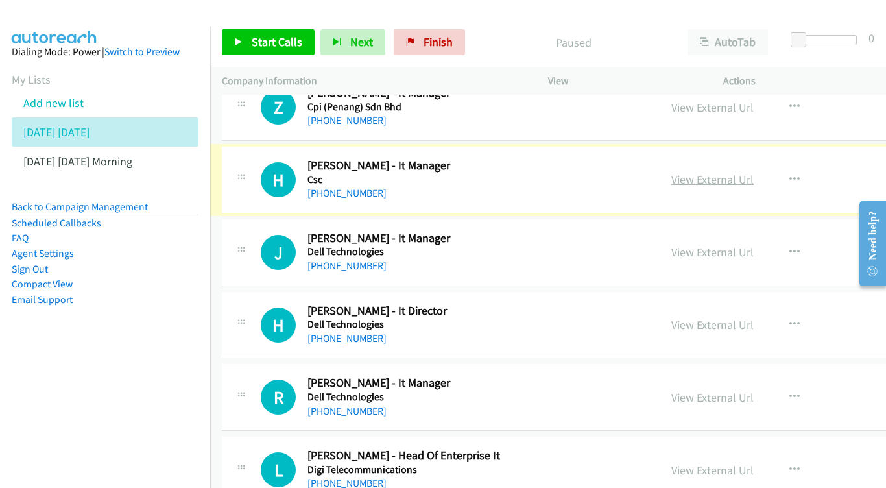
click at [712, 172] on link "View External Url" at bounding box center [712, 179] width 82 height 15
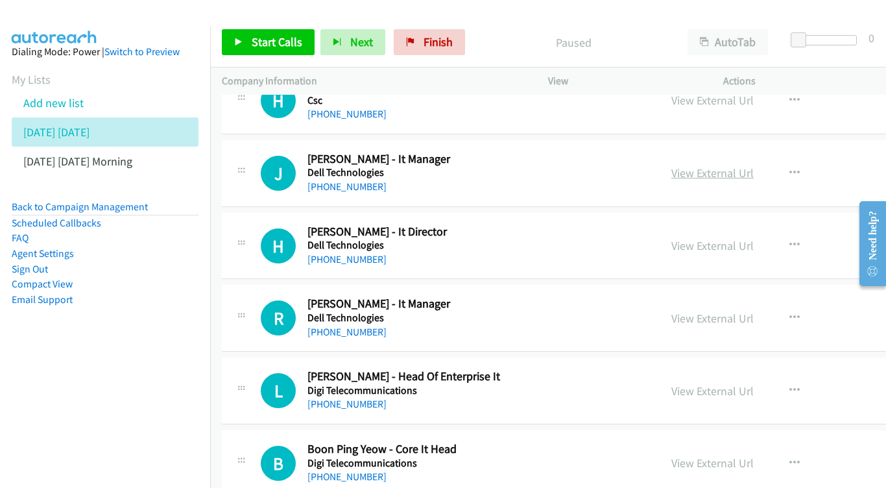
scroll to position [2972, 0]
